Goal: Find specific page/section: Find specific page/section

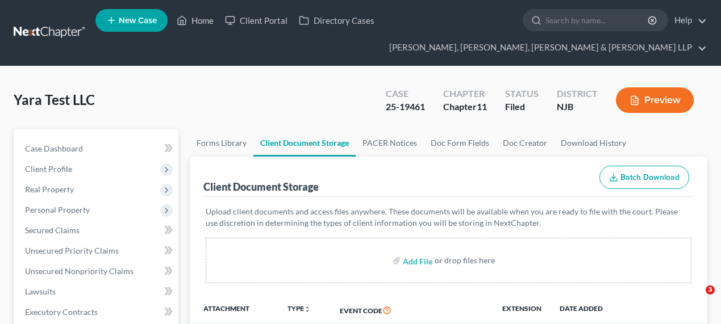
select select "7"
select select "30"
select select "14"
select select "13"
select select "30"
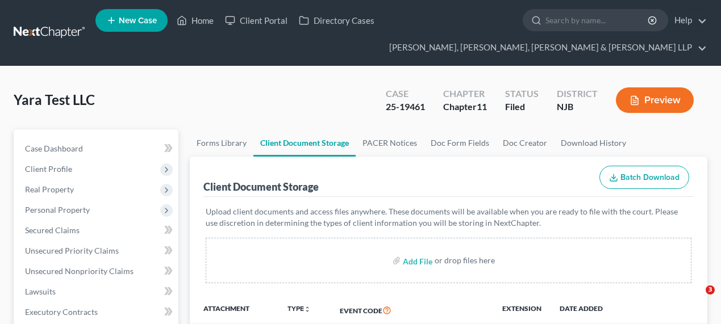
select select "1"
click at [572, 20] on input "search" at bounding box center [597, 20] width 104 height 21
type input "daniel plaza"
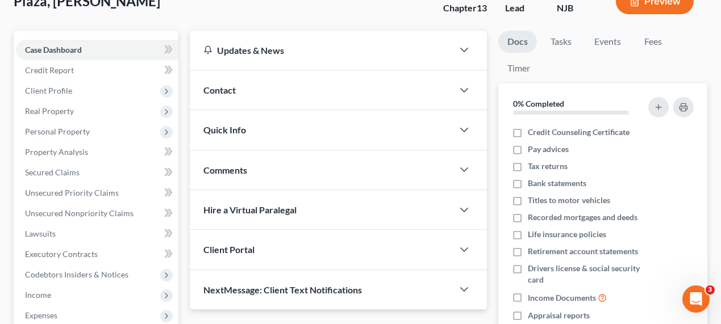
scroll to position [103, 0]
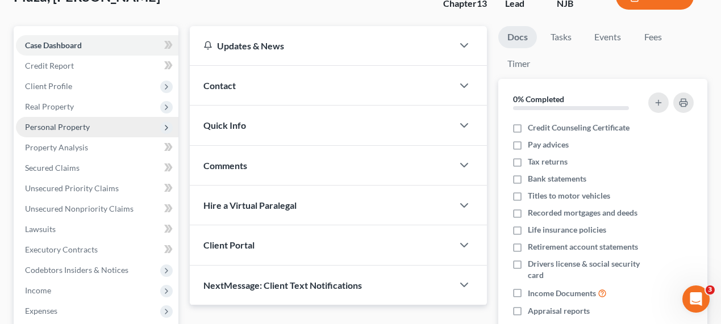
click at [74, 131] on span "Personal Property" at bounding box center [97, 127] width 162 height 20
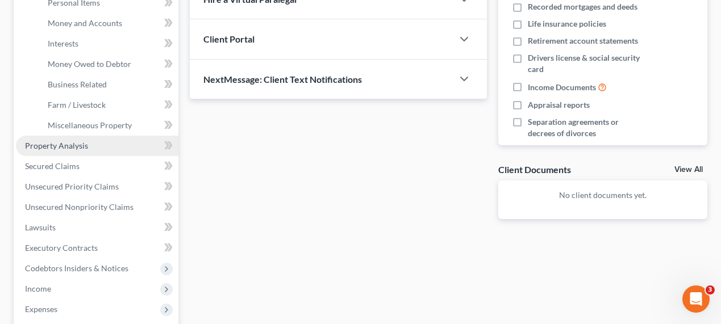
click at [77, 144] on span "Property Analysis" at bounding box center [56, 146] width 63 height 10
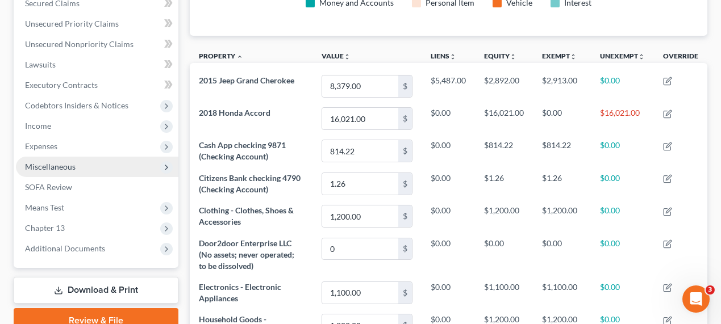
scroll to position [265, 0]
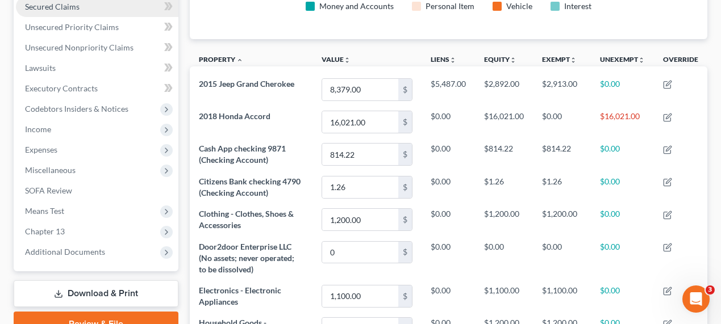
click at [87, 15] on link "Secured Claims" at bounding box center [97, 7] width 162 height 20
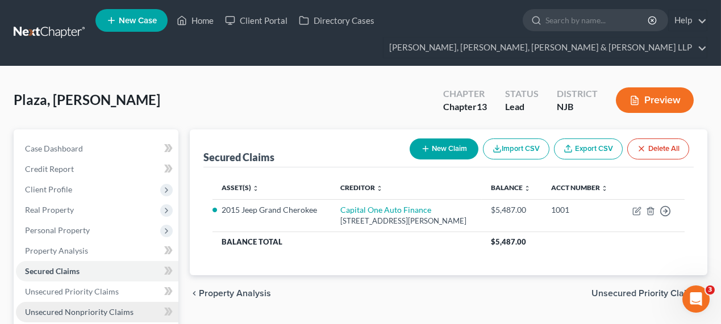
click at [55, 310] on span "Unsecured Nonpriority Claims" at bounding box center [79, 312] width 109 height 10
